Goal: Submit feedback/report problem: Leave review/rating

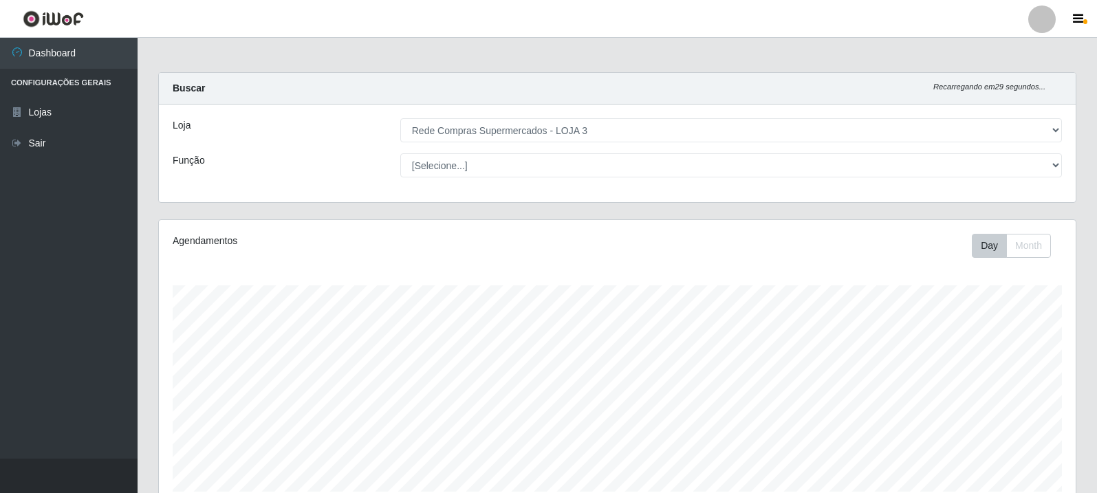
select select "162"
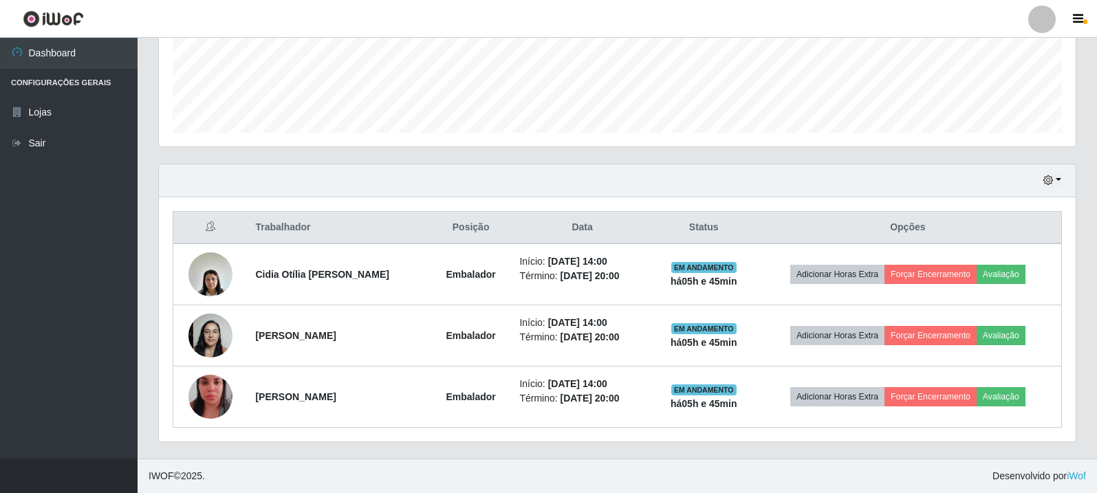
scroll to position [286, 917]
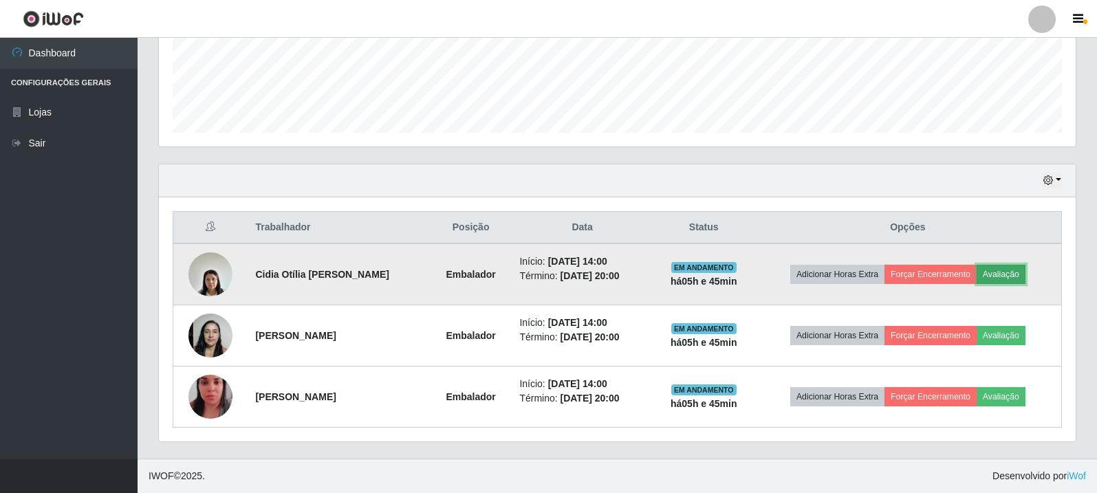
drag, startPoint x: 0, startPoint y: 0, endPoint x: 998, endPoint y: 267, distance: 1032.6
click at [998, 267] on button "Avaliação" at bounding box center [1001, 274] width 49 height 19
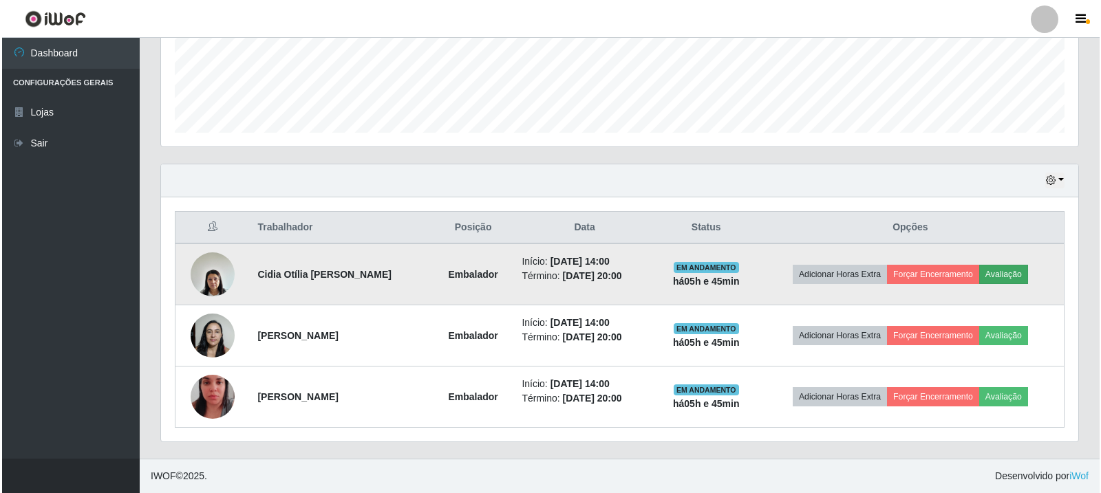
scroll to position [286, 910]
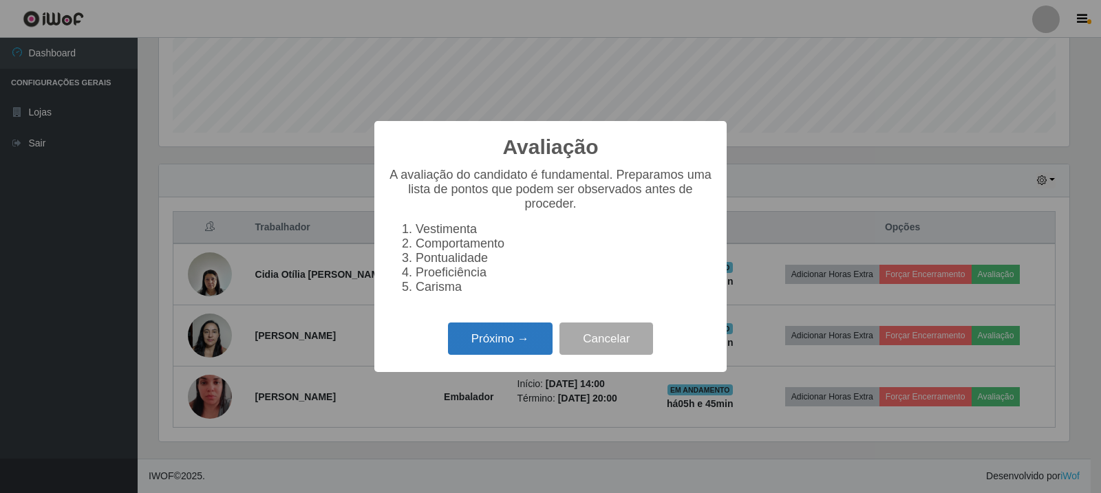
click at [502, 343] on button "Próximo →" at bounding box center [500, 339] width 105 height 32
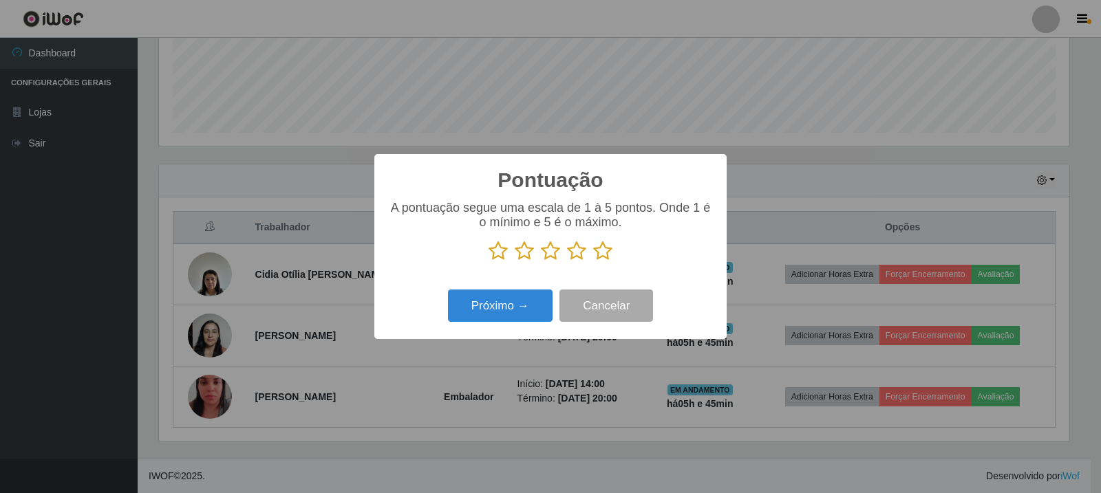
scroll to position [687672, 687048]
click at [607, 256] on icon at bounding box center [602, 251] width 19 height 21
click at [593, 261] on input "radio" at bounding box center [593, 261] width 0 height 0
click at [528, 305] on button "Próximo →" at bounding box center [500, 306] width 105 height 32
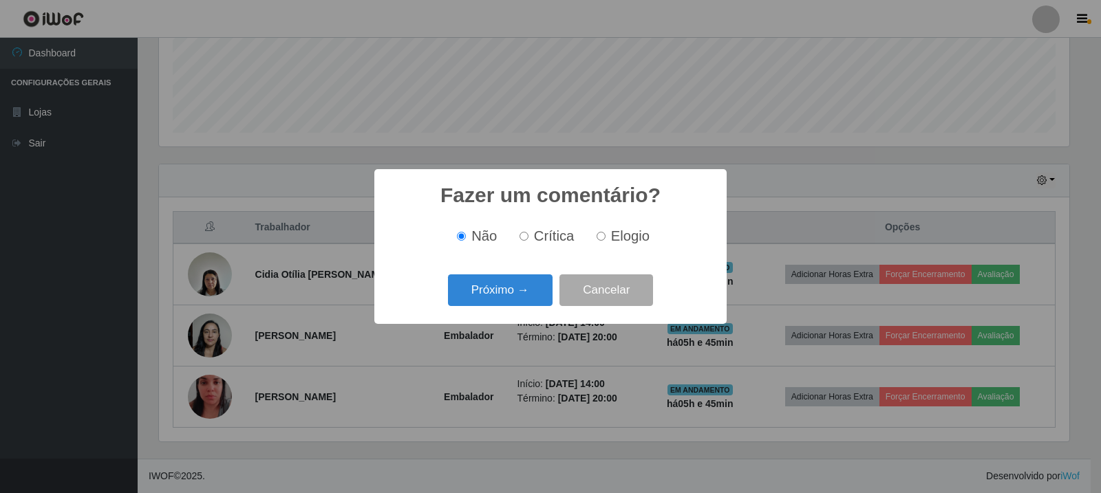
click at [617, 229] on span "Elogio" at bounding box center [630, 235] width 39 height 15
click at [605, 232] on input "Elogio" at bounding box center [600, 236] width 9 height 9
radio input "true"
click at [477, 296] on button "Próximo →" at bounding box center [500, 290] width 105 height 32
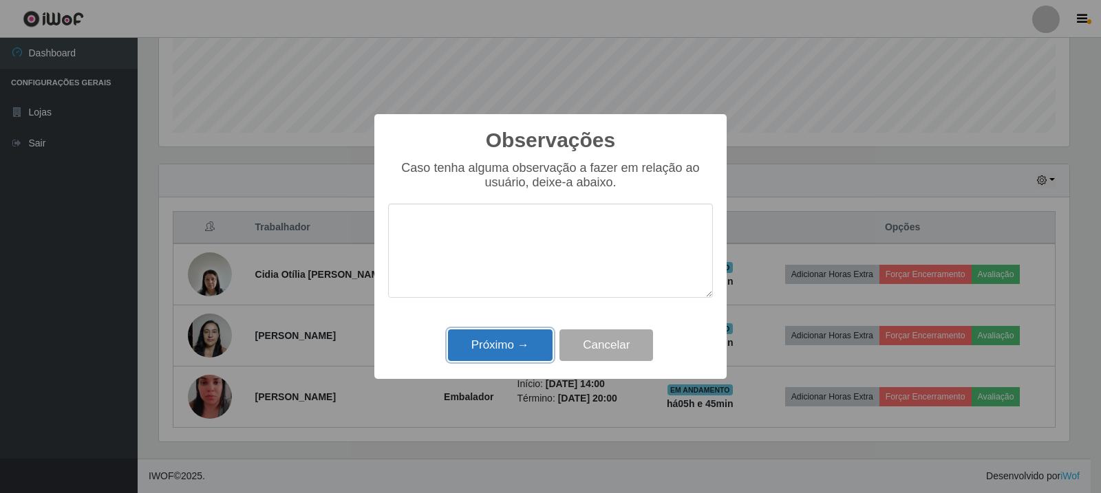
click at [517, 348] on button "Próximo →" at bounding box center [500, 346] width 105 height 32
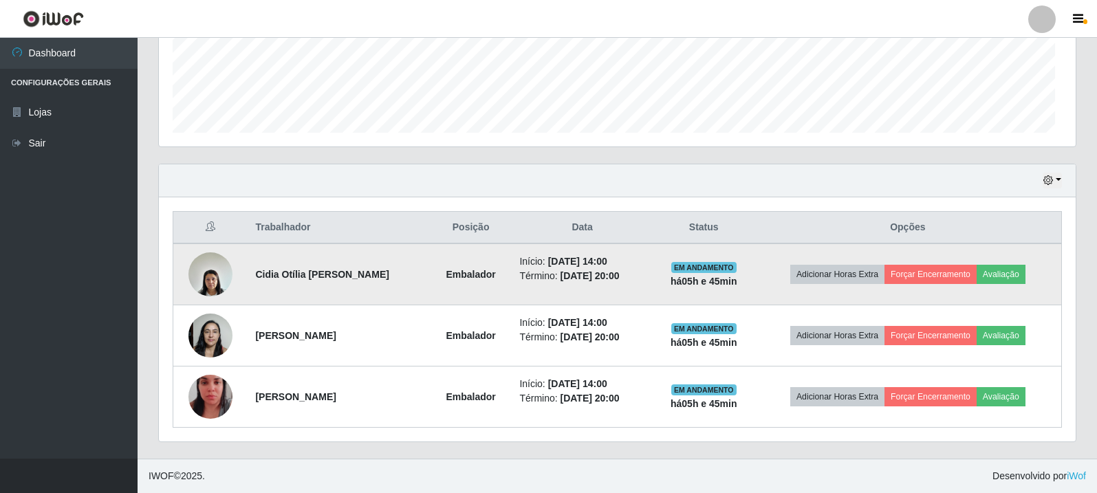
scroll to position [286, 917]
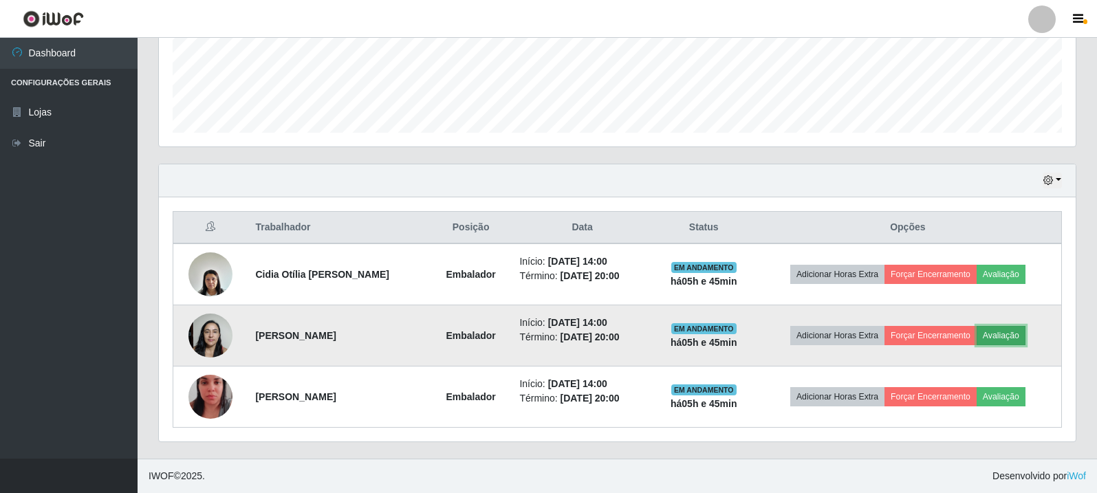
click at [1017, 338] on button "Avaliação" at bounding box center [1001, 335] width 49 height 19
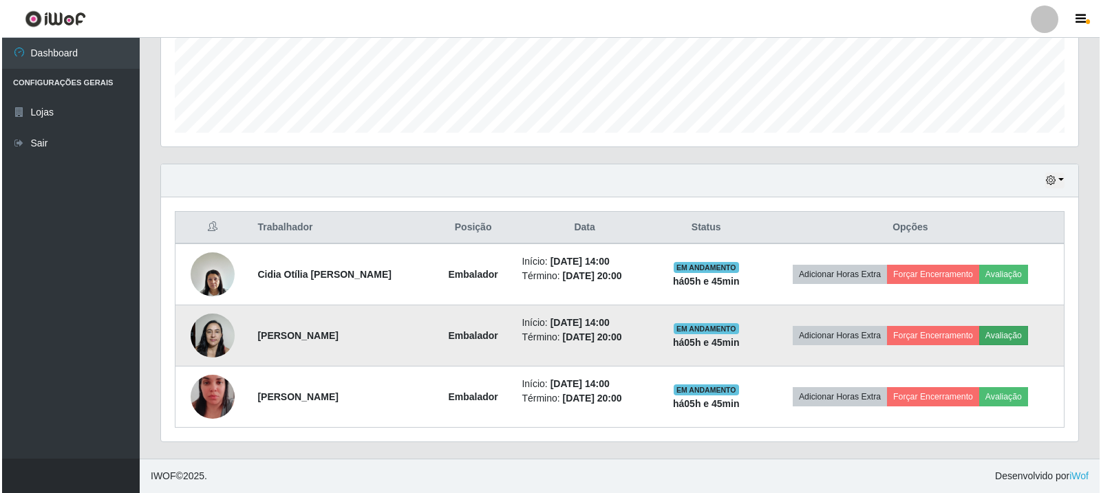
scroll to position [286, 910]
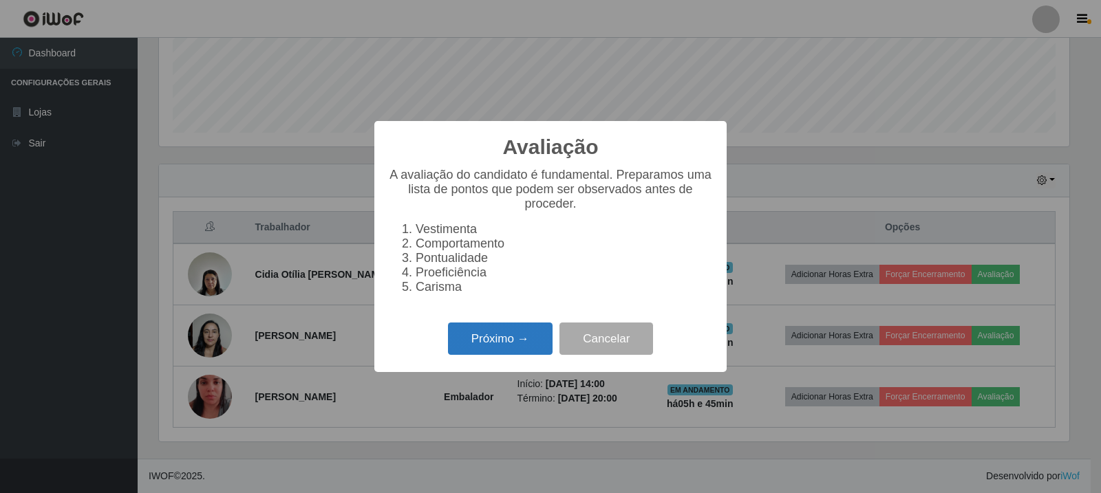
click at [502, 347] on button "Próximo →" at bounding box center [500, 339] width 105 height 32
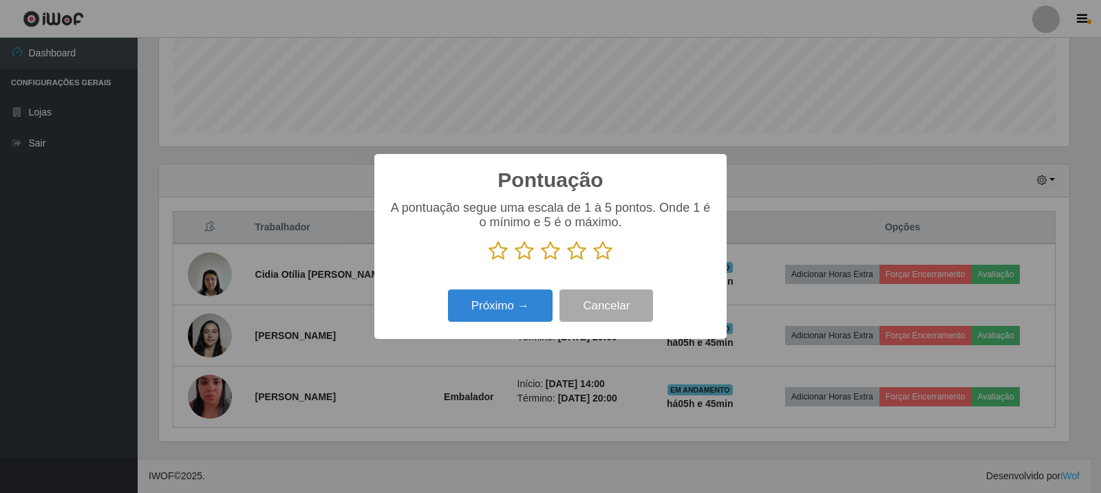
click at [603, 255] on icon at bounding box center [602, 251] width 19 height 21
click at [593, 261] on input "radio" at bounding box center [593, 261] width 0 height 0
click at [508, 314] on button "Próximo →" at bounding box center [500, 306] width 105 height 32
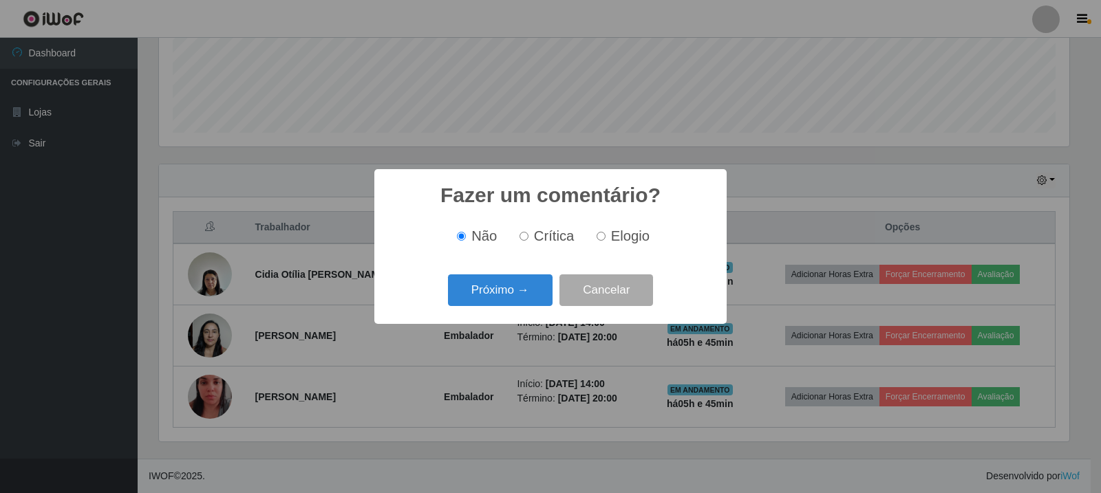
click at [615, 237] on span "Elogio" at bounding box center [630, 235] width 39 height 15
click at [605, 237] on input "Elogio" at bounding box center [600, 236] width 9 height 9
radio input "true"
click at [515, 286] on button "Próximo →" at bounding box center [500, 290] width 105 height 32
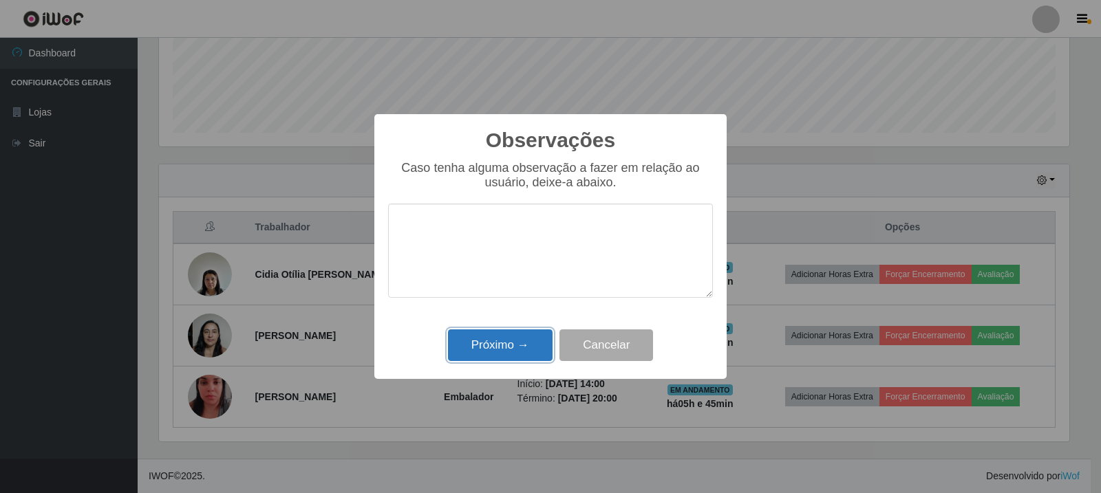
click at [505, 346] on button "Próximo →" at bounding box center [500, 346] width 105 height 32
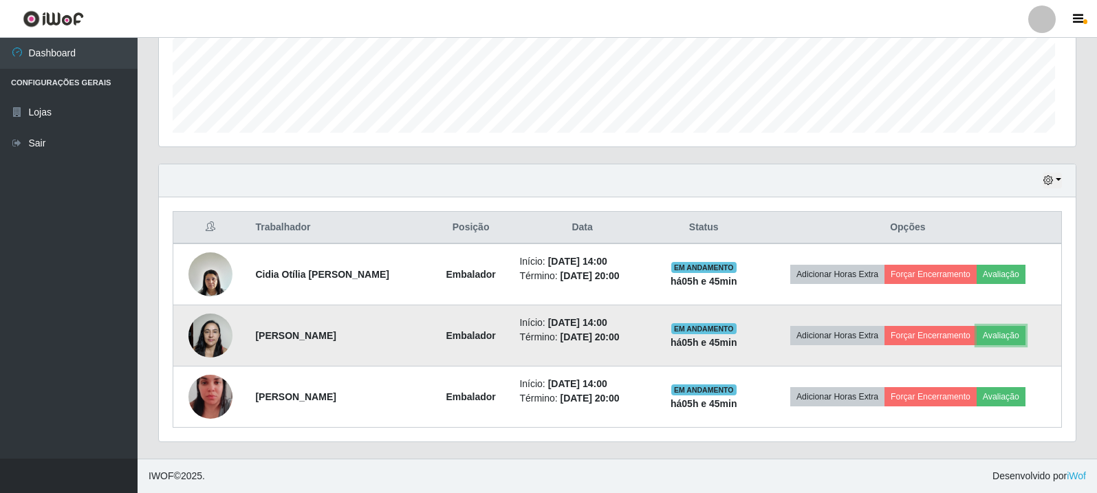
scroll to position [286, 917]
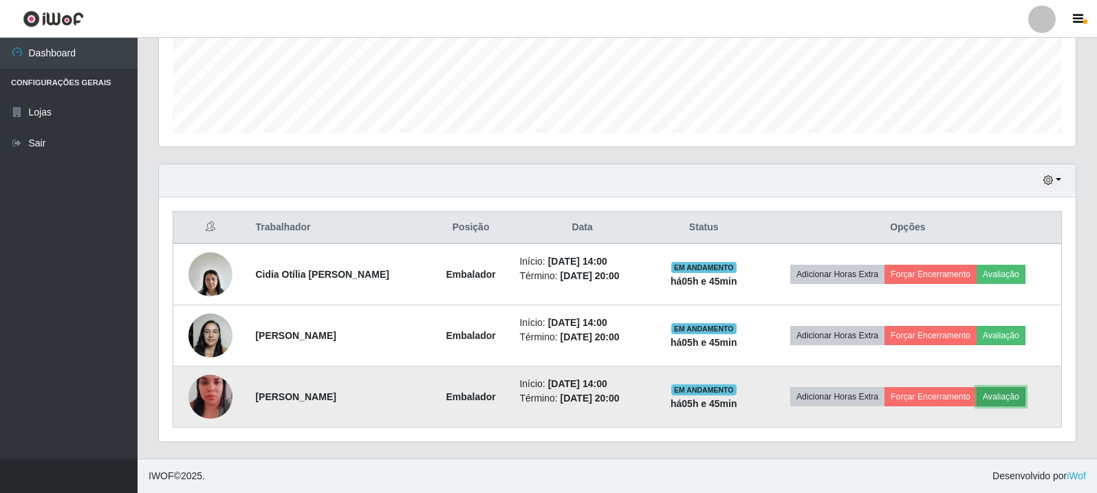
click at [1006, 389] on button "Avaliação" at bounding box center [1001, 396] width 49 height 19
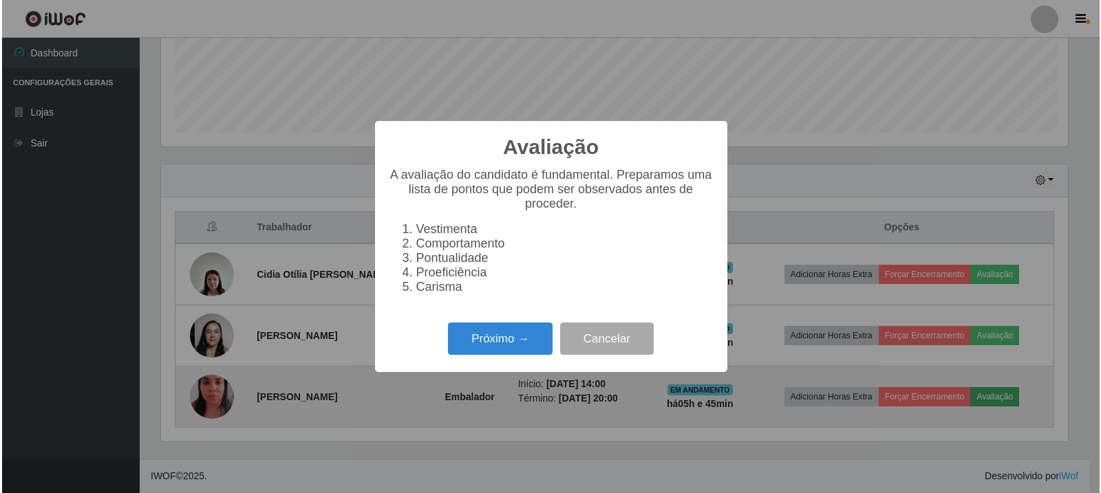
scroll to position [286, 910]
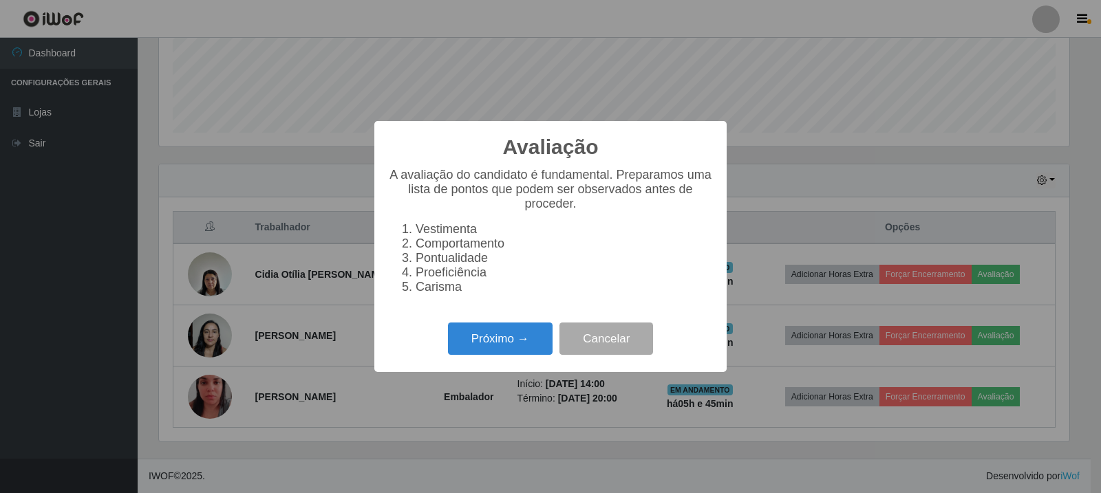
click at [483, 329] on div "Próximo → Cancelar" at bounding box center [550, 338] width 325 height 39
click at [493, 346] on button "Próximo →" at bounding box center [500, 339] width 105 height 32
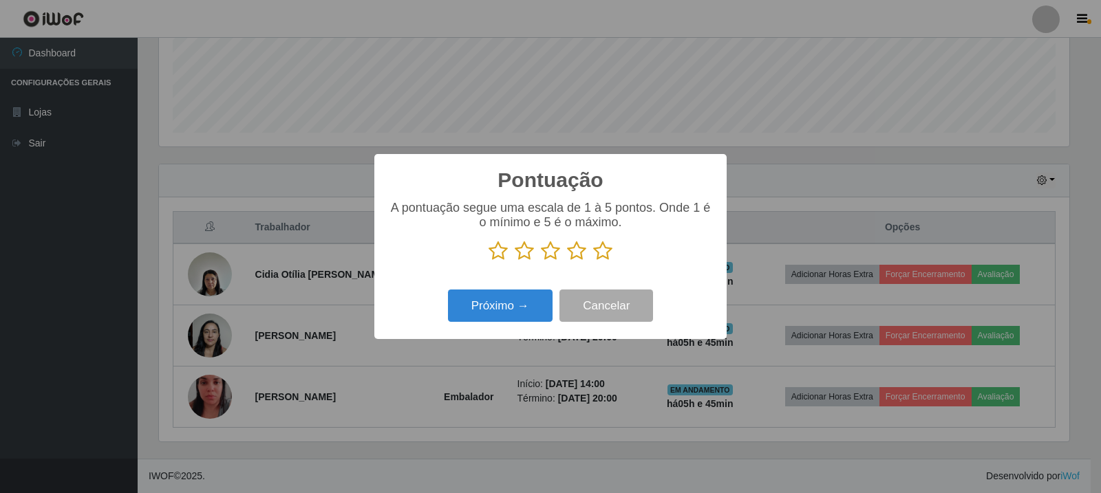
click at [600, 260] on icon at bounding box center [602, 251] width 19 height 21
click at [593, 261] on input "radio" at bounding box center [593, 261] width 0 height 0
click at [554, 304] on div "Próximo → Cancelar" at bounding box center [550, 305] width 325 height 39
click at [529, 306] on button "Próximo →" at bounding box center [500, 306] width 105 height 32
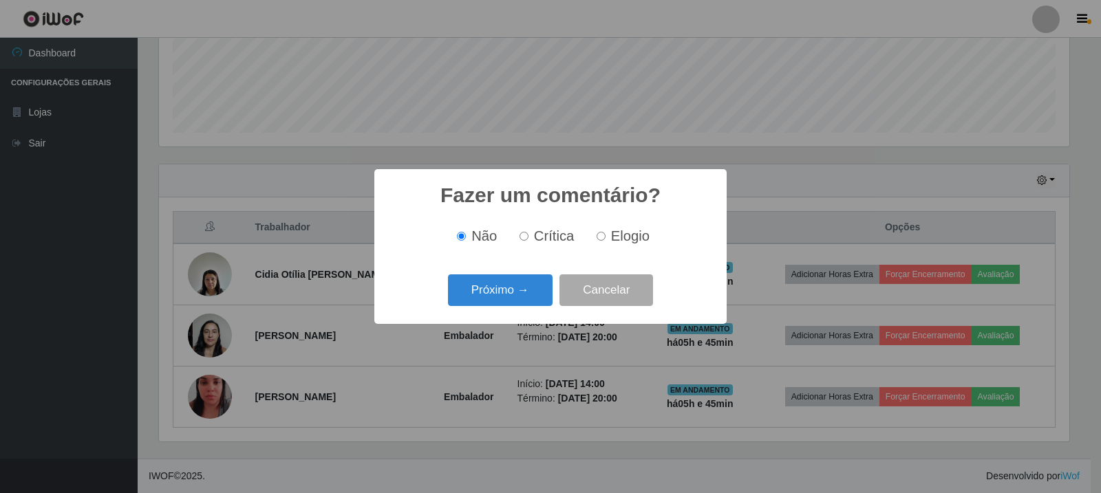
click at [619, 237] on span "Elogio" at bounding box center [630, 235] width 39 height 15
click at [605, 237] on input "Elogio" at bounding box center [600, 236] width 9 height 9
radio input "true"
click at [541, 287] on button "Próximo →" at bounding box center [500, 290] width 105 height 32
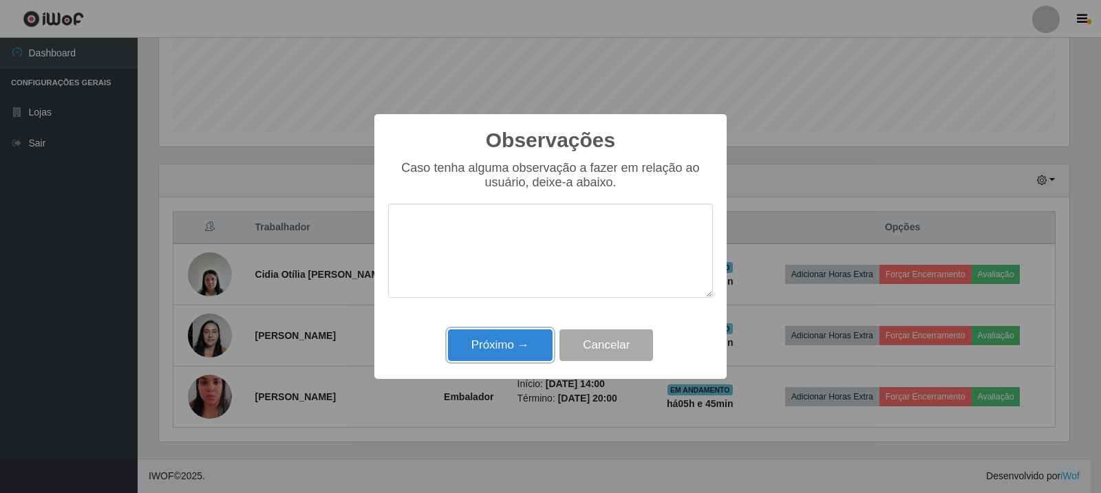
click at [506, 346] on button "Próximo →" at bounding box center [500, 346] width 105 height 32
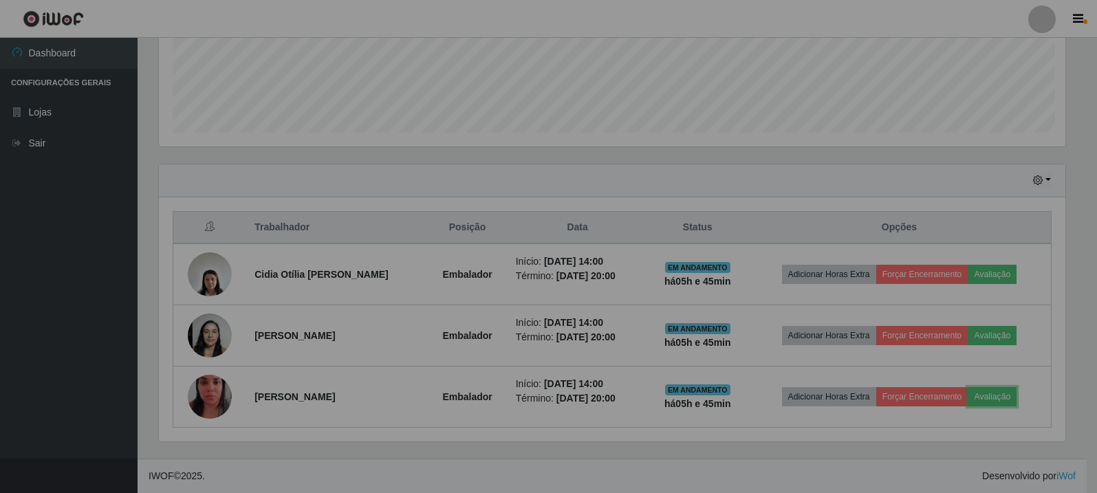
scroll to position [286, 917]
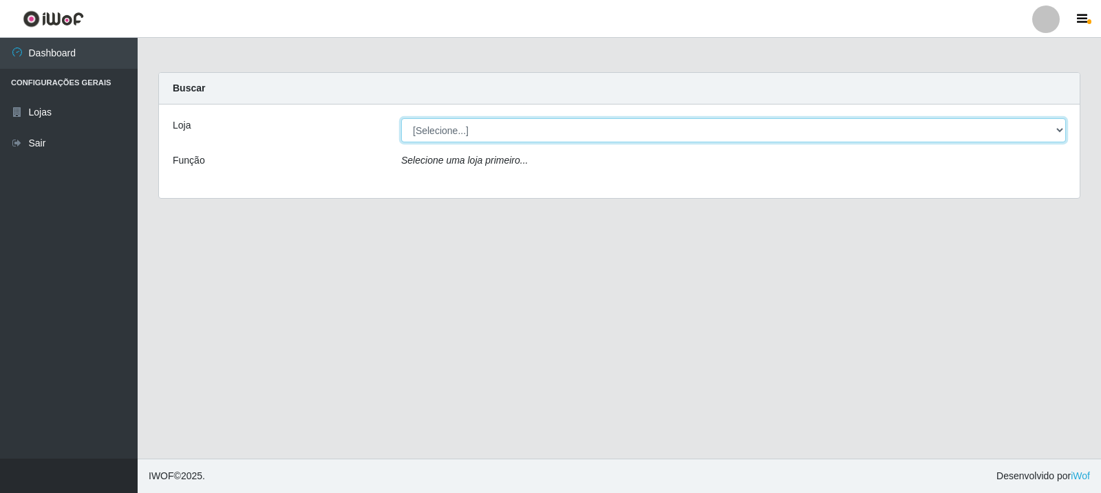
click at [538, 133] on select "[Selecione...] Rede Compras Supermercados - LOJA 3" at bounding box center [733, 130] width 665 height 24
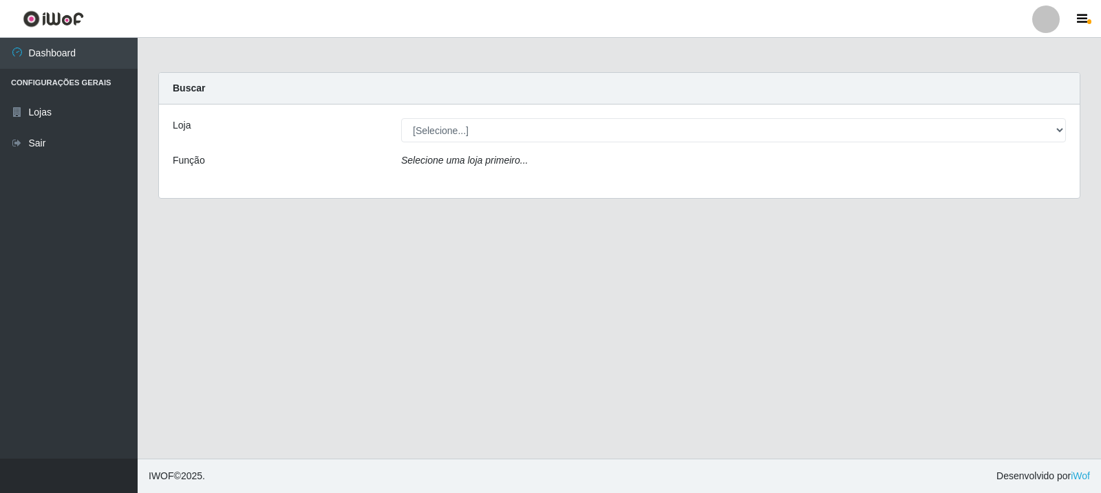
click at [539, 182] on div "Loja [Selecione...] Rede Compras Supermercados - LOJA 3 Função Selecione uma lo…" at bounding box center [619, 152] width 920 height 94
click at [542, 144] on div "Loja [Selecione...] Rede Compras Supermercados - LOJA 3 Função Selecione uma lo…" at bounding box center [619, 152] width 920 height 94
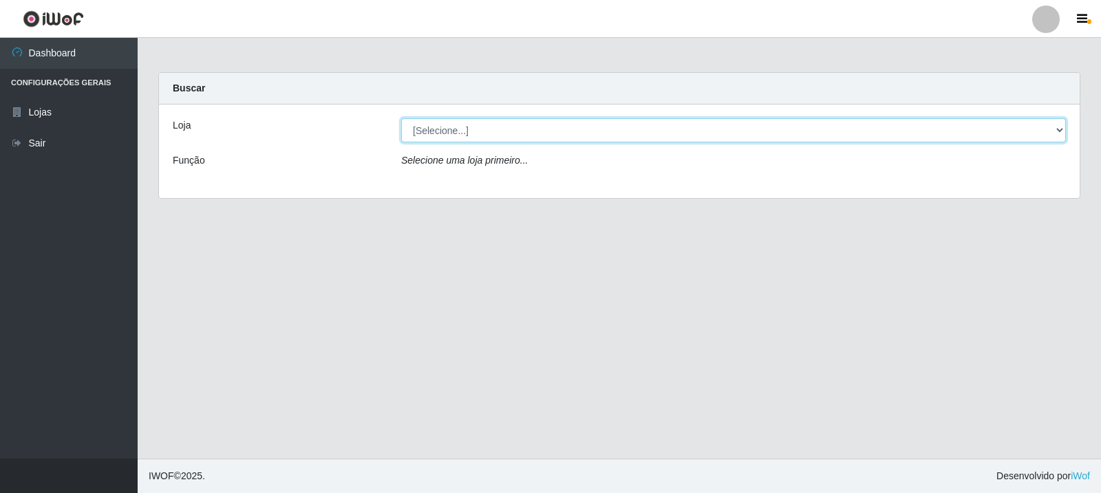
click at [550, 133] on select "[Selecione...] Rede Compras Supermercados - LOJA 3" at bounding box center [733, 130] width 665 height 24
select select "162"
click at [401, 118] on select "[Selecione...] Rede Compras Supermercados - LOJA 3" at bounding box center [733, 130] width 665 height 24
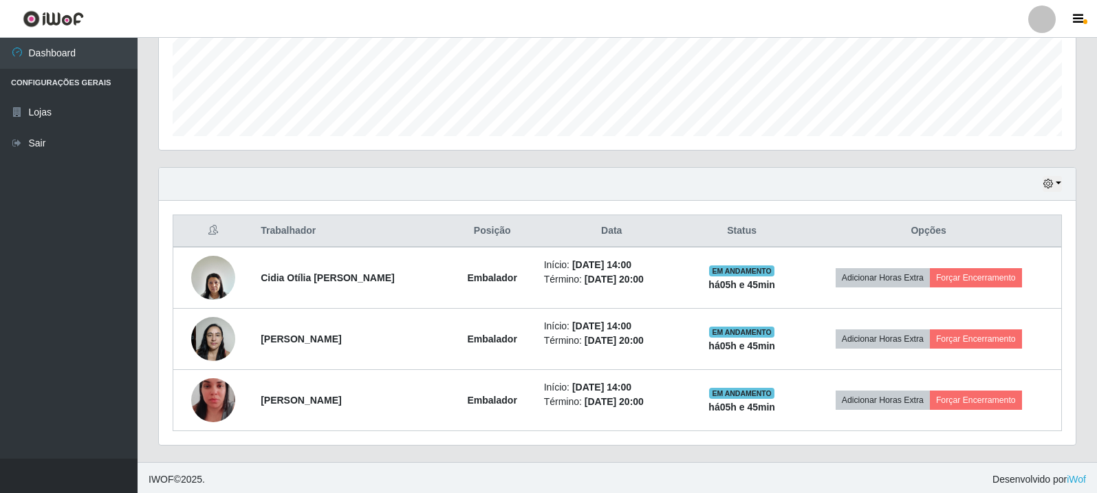
scroll to position [359, 0]
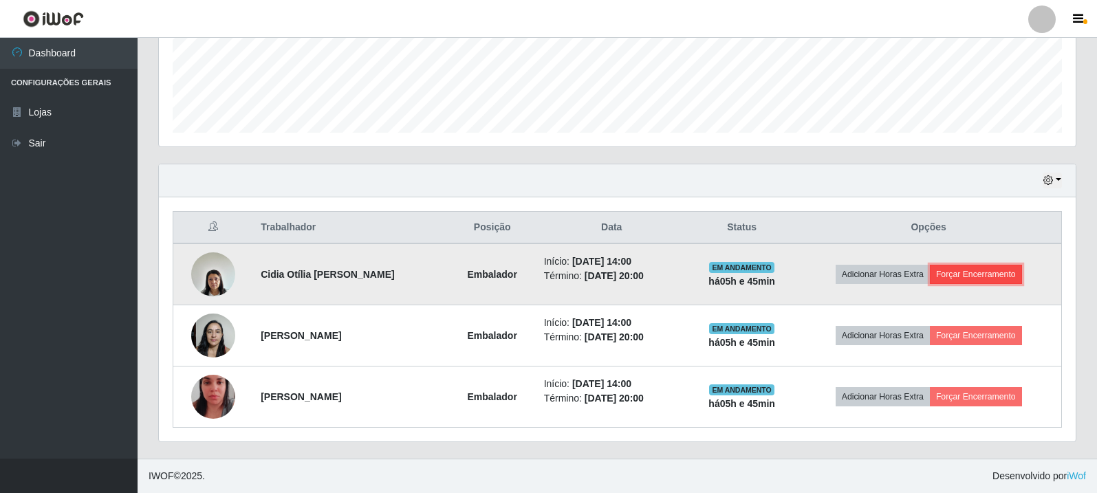
click at [1000, 268] on button "Forçar Encerramento" at bounding box center [976, 274] width 92 height 19
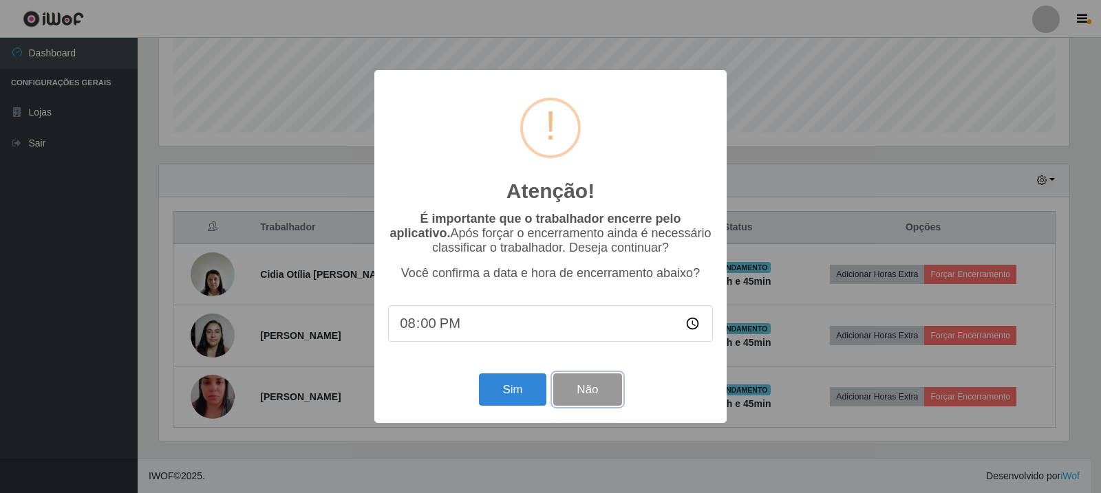
click at [592, 389] on button "Não" at bounding box center [587, 390] width 68 height 32
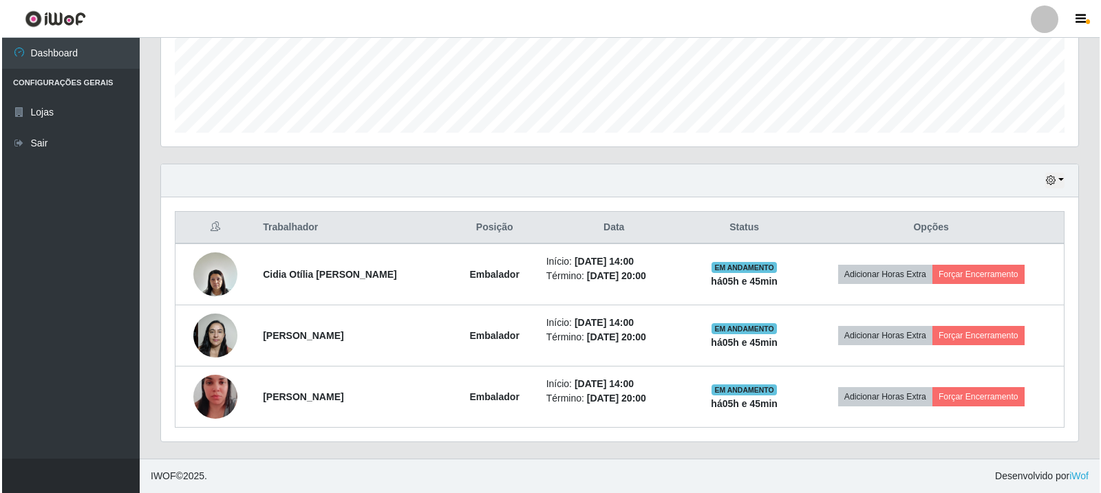
scroll to position [286, 917]
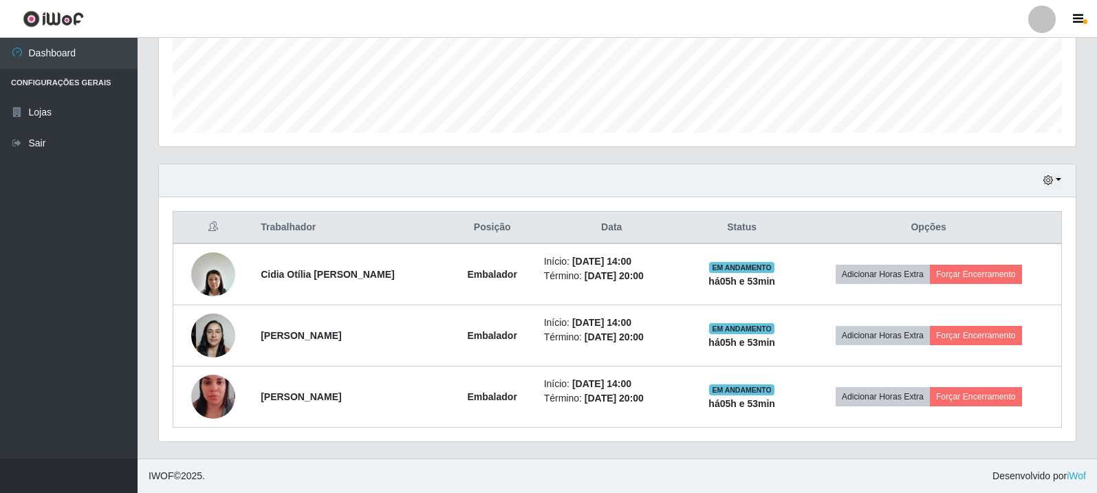
click at [737, 187] on div "Hoje 1 dia 3 dias 1 Semana Não encerrados" at bounding box center [617, 180] width 917 height 33
click at [809, 177] on div "Hoje 1 dia 3 dias 1 Semana Não encerrados" at bounding box center [617, 180] width 917 height 33
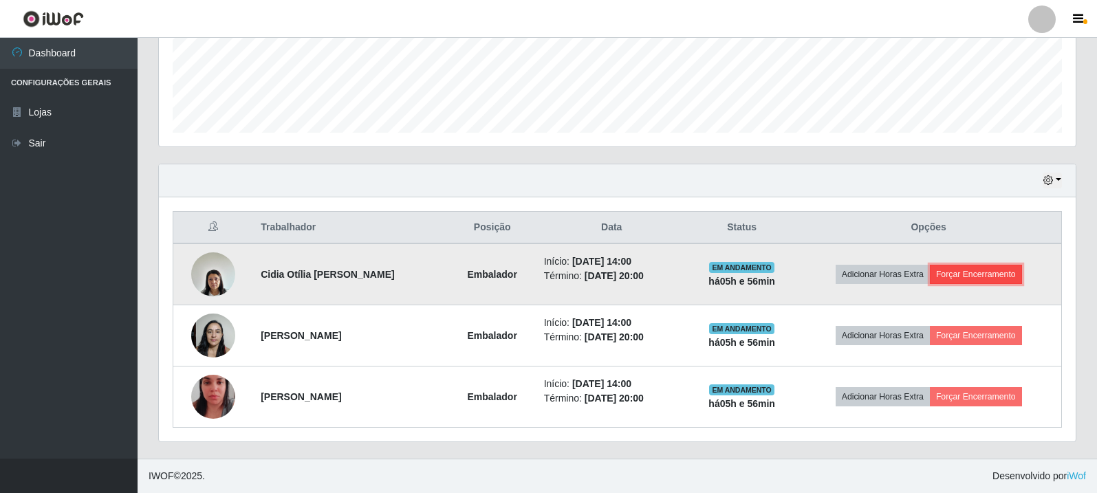
click at [958, 274] on button "Forçar Encerramento" at bounding box center [976, 274] width 92 height 19
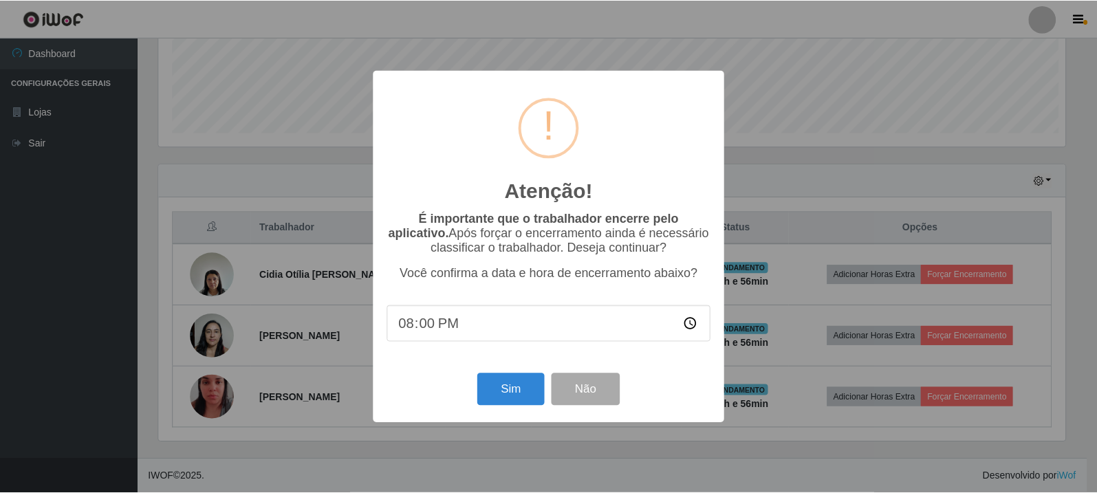
scroll to position [286, 910]
click at [502, 377] on div "Sim Não" at bounding box center [550, 389] width 325 height 39
click at [518, 404] on button "Sim" at bounding box center [512, 390] width 67 height 32
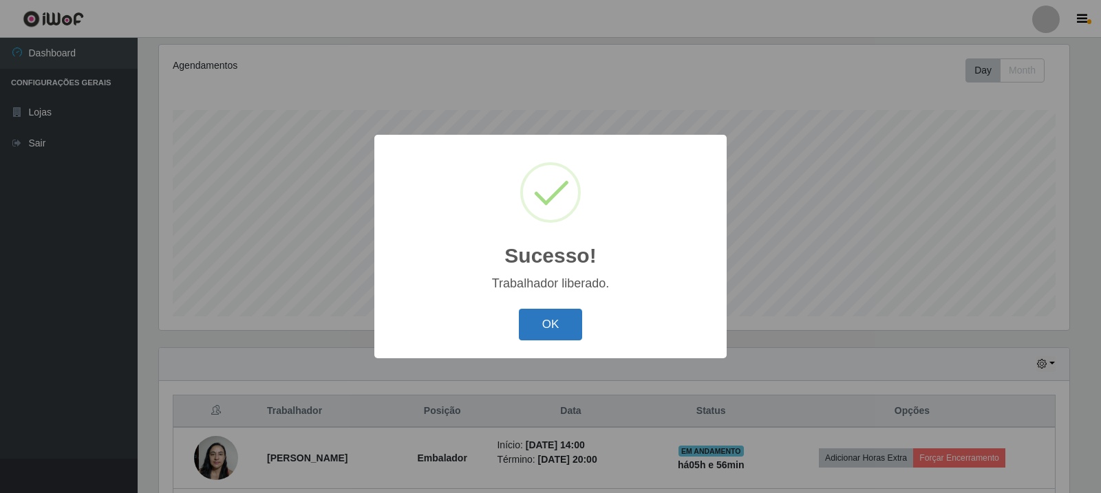
click at [580, 334] on button "OK" at bounding box center [551, 325] width 64 height 32
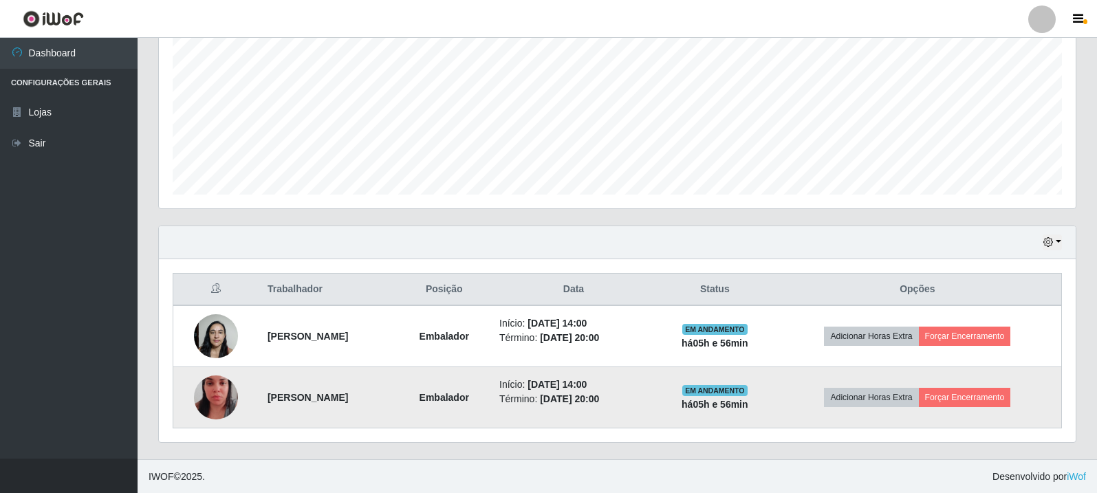
scroll to position [298, 0]
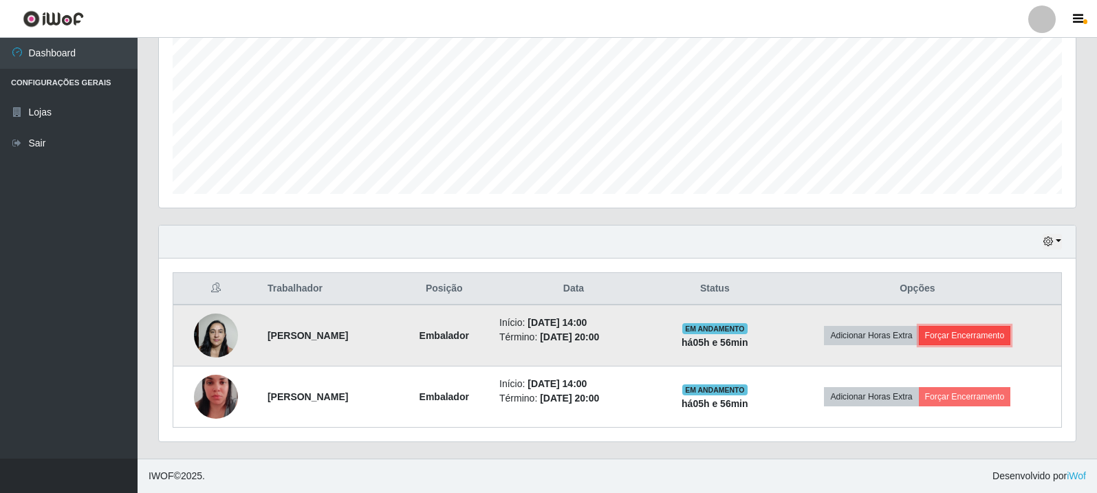
click at [997, 330] on button "Forçar Encerramento" at bounding box center [965, 335] width 92 height 19
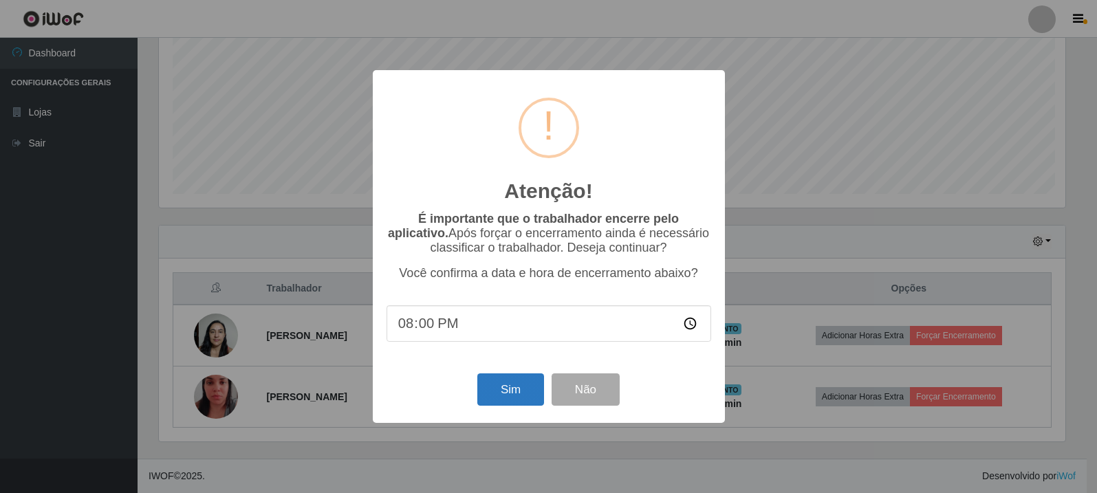
scroll to position [286, 910]
click at [518, 391] on button "Sim" at bounding box center [512, 390] width 67 height 32
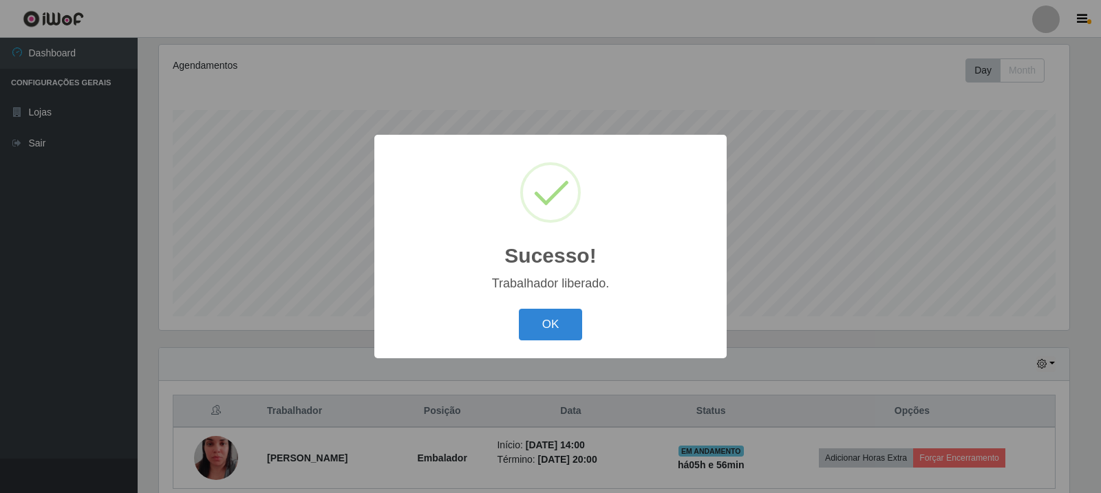
click at [559, 324] on button "OK" at bounding box center [551, 325] width 64 height 32
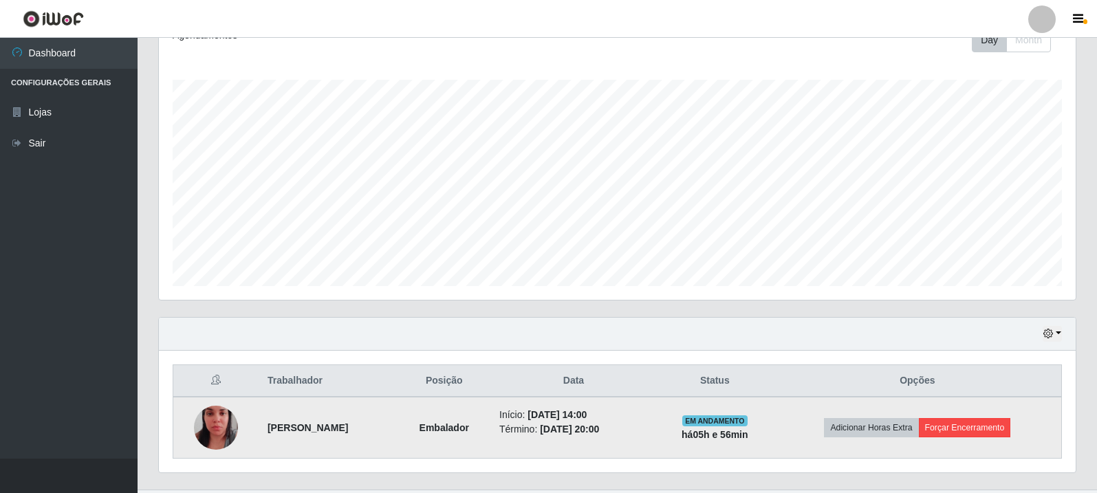
scroll to position [237, 0]
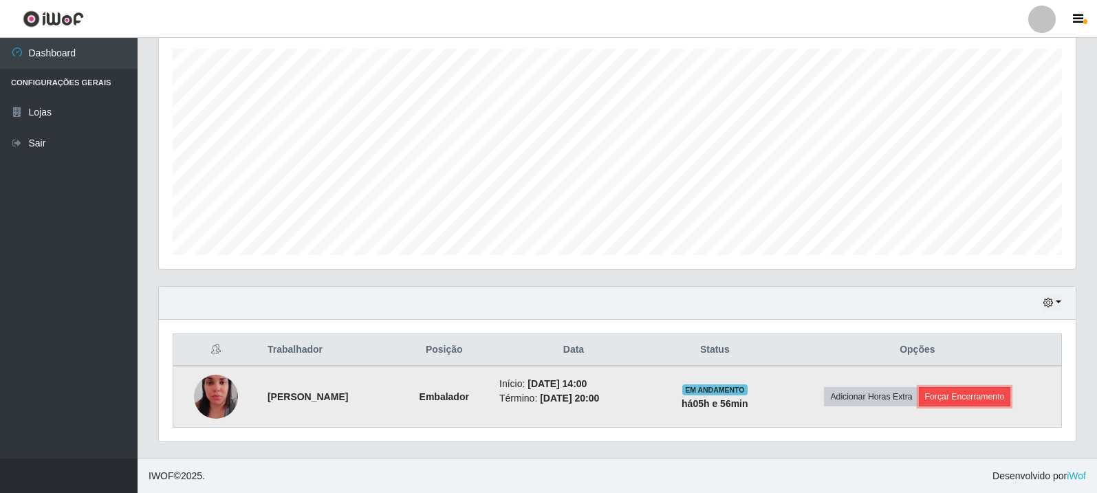
click at [988, 402] on button "Forçar Encerramento" at bounding box center [965, 396] width 92 height 19
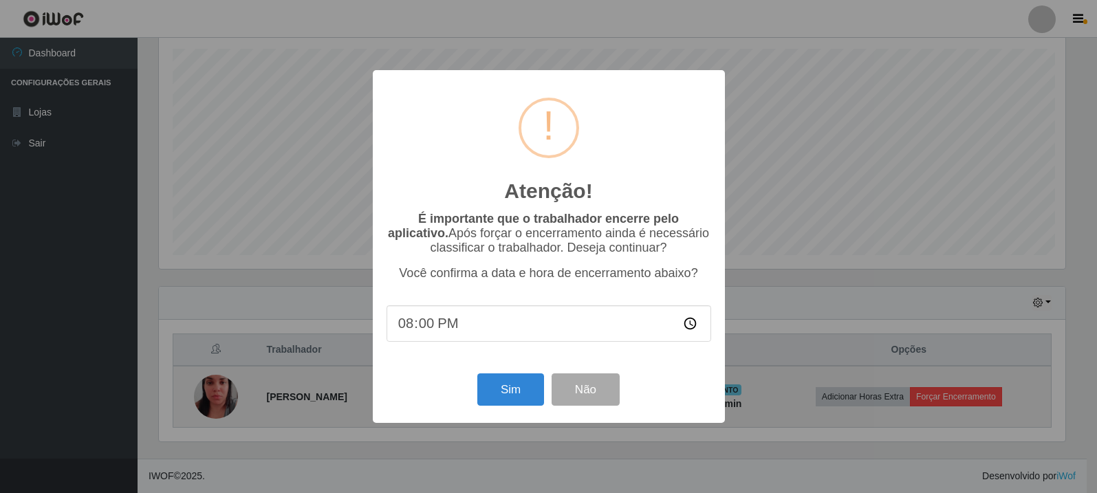
scroll to position [286, 910]
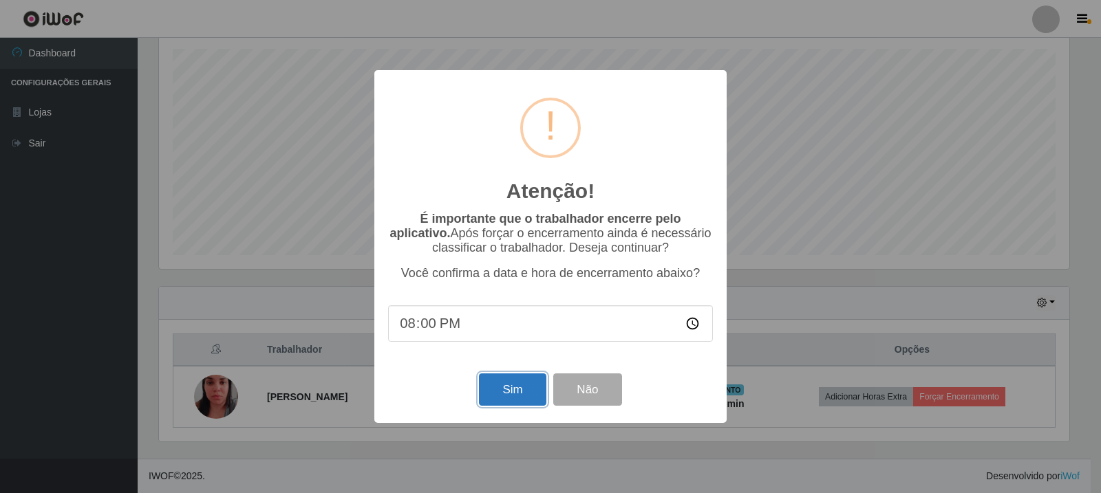
click at [506, 396] on button "Sim" at bounding box center [512, 390] width 67 height 32
